Goal: Find specific page/section

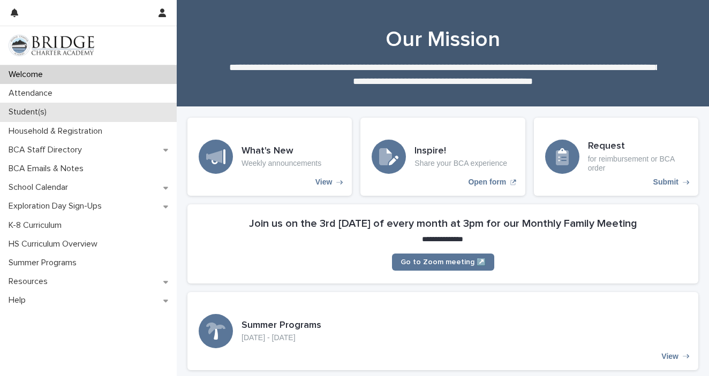
click at [101, 112] on div "Student(s)" at bounding box center [88, 112] width 177 height 19
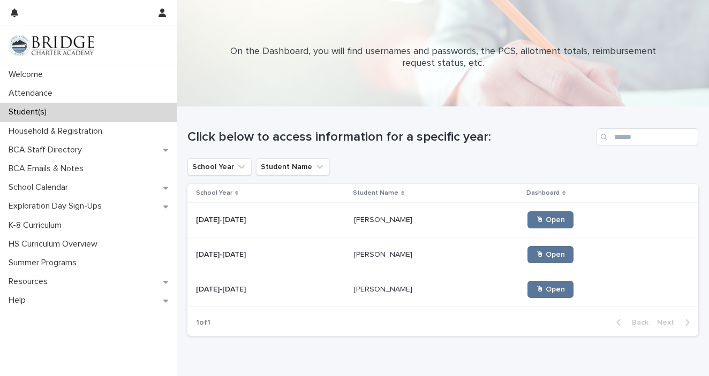
click at [389, 257] on p "[PERSON_NAME]" at bounding box center [384, 253] width 60 height 11
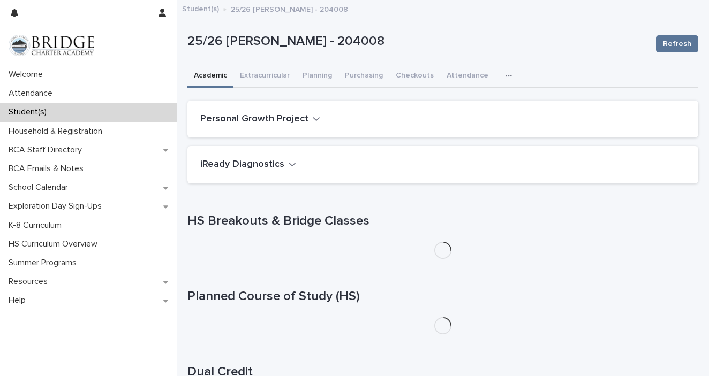
click at [289, 165] on icon "button" at bounding box center [292, 165] width 6 height 4
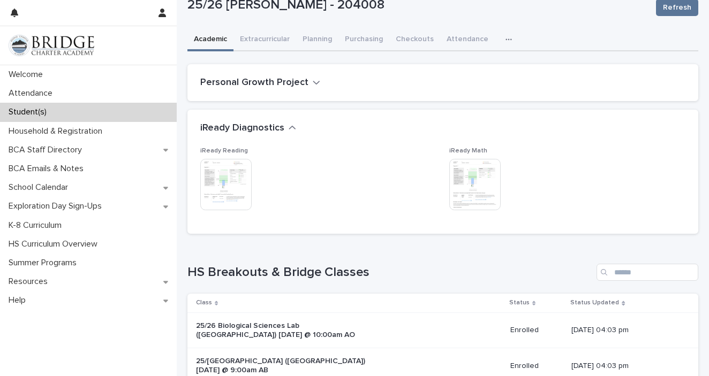
scroll to position [46, 0]
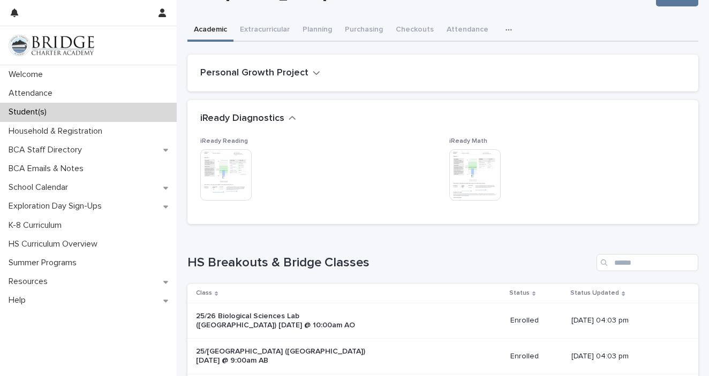
click at [242, 169] on img at bounding box center [225, 174] width 51 height 51
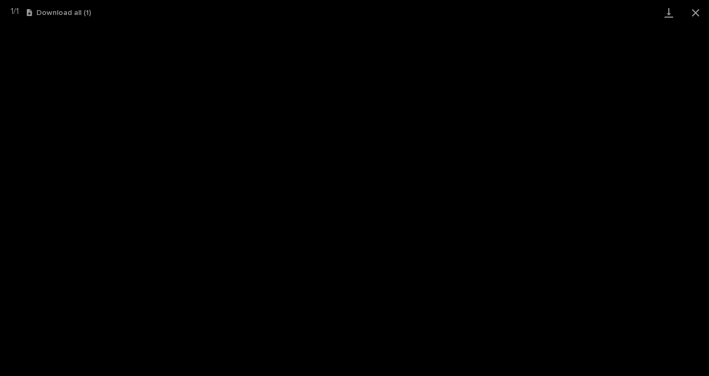
scroll to position [445, 0]
